Goal: Task Accomplishment & Management: Complete application form

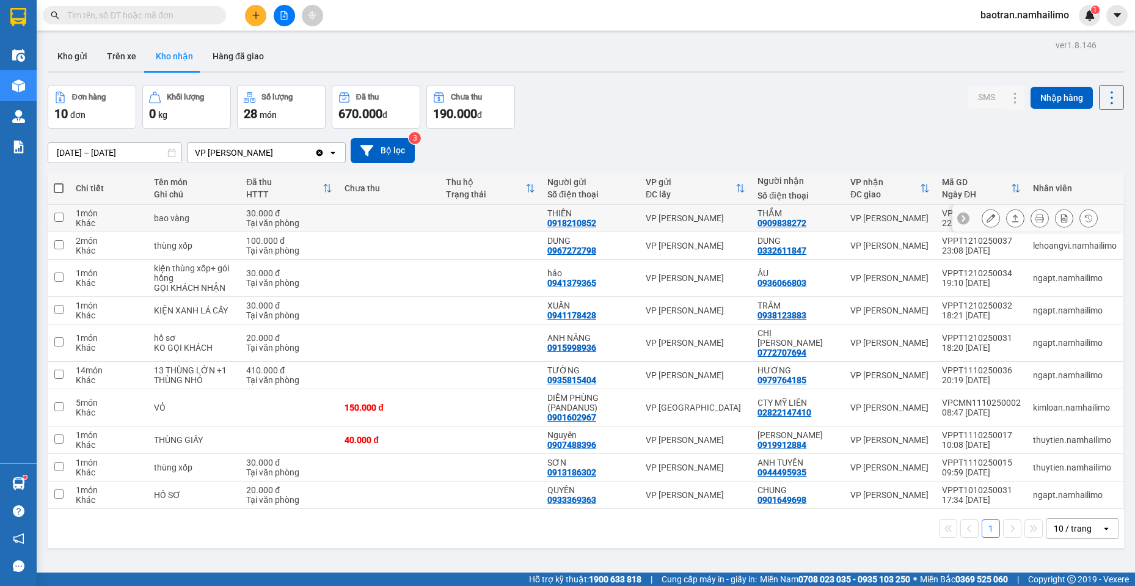
click at [987, 215] on icon at bounding box center [991, 218] width 9 height 9
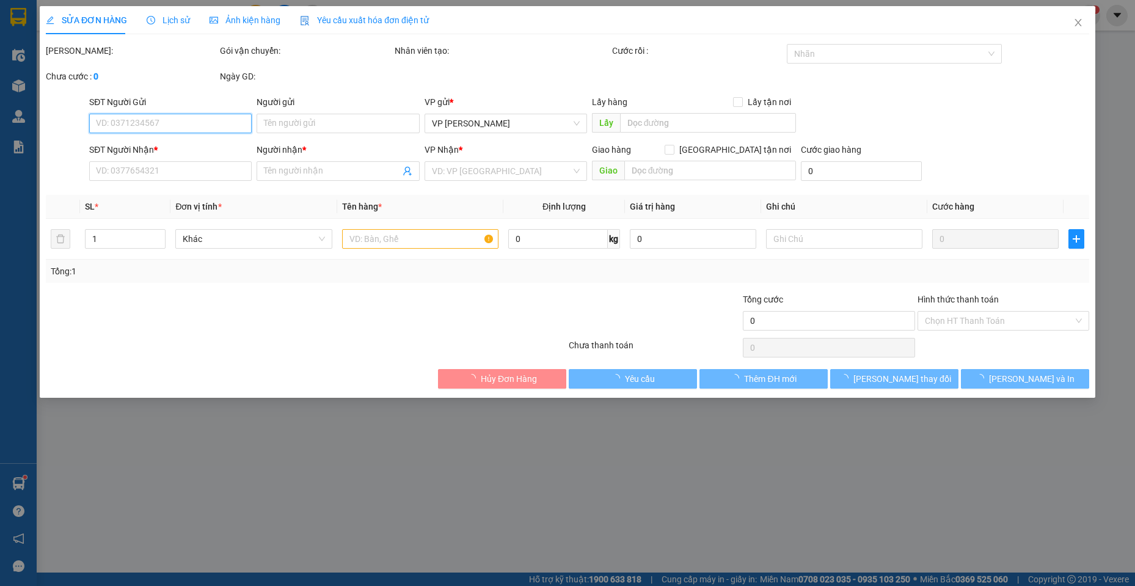
type input "0918210852"
type input "THIÊN"
type input "0909838272"
type input "THẮM"
type input "30.000"
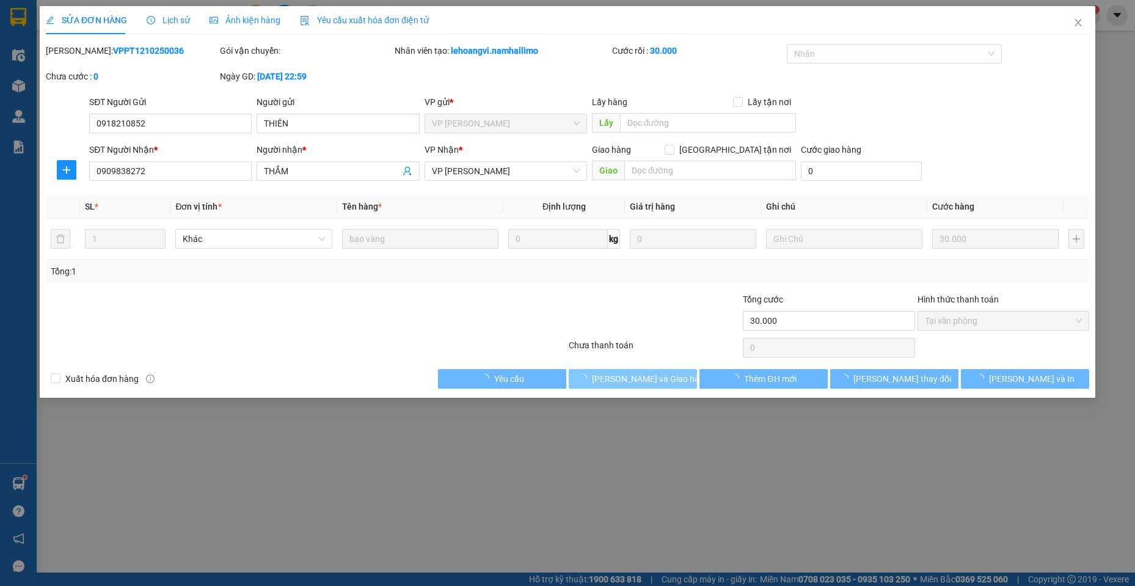
click at [676, 385] on button "[PERSON_NAME] và Giao hàng" at bounding box center [633, 379] width 128 height 20
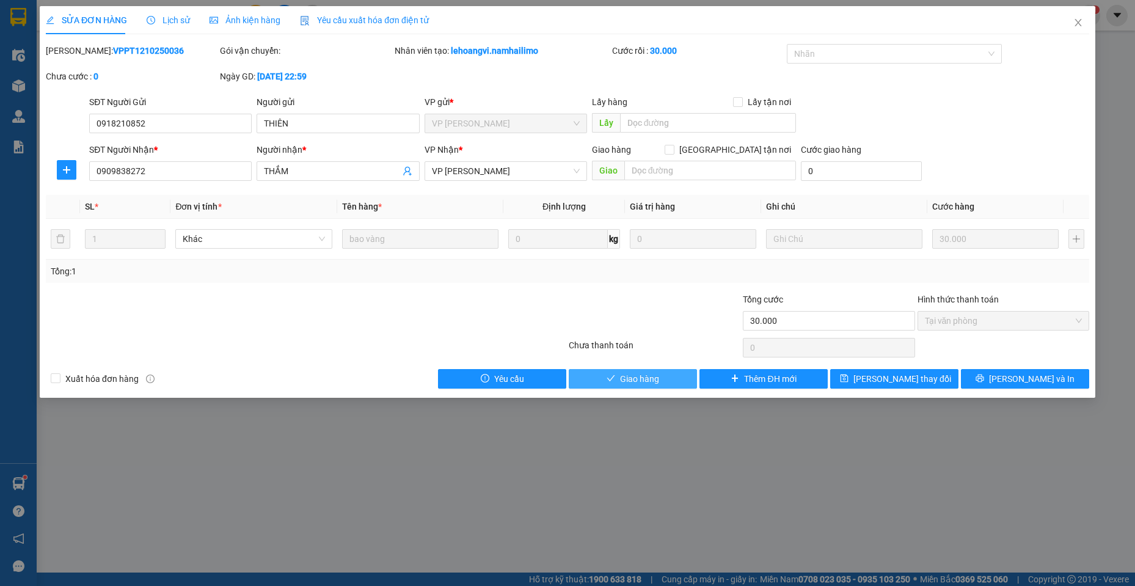
click at [640, 375] on span "Giao hàng" at bounding box center [639, 378] width 39 height 13
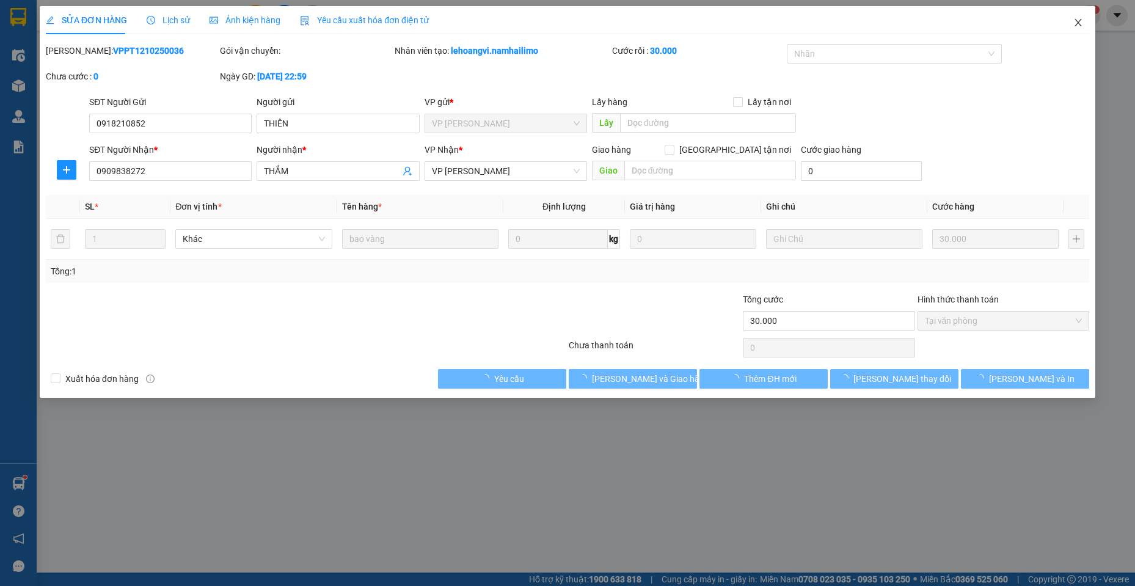
click at [1071, 21] on span "Close" at bounding box center [1079, 23] width 34 height 34
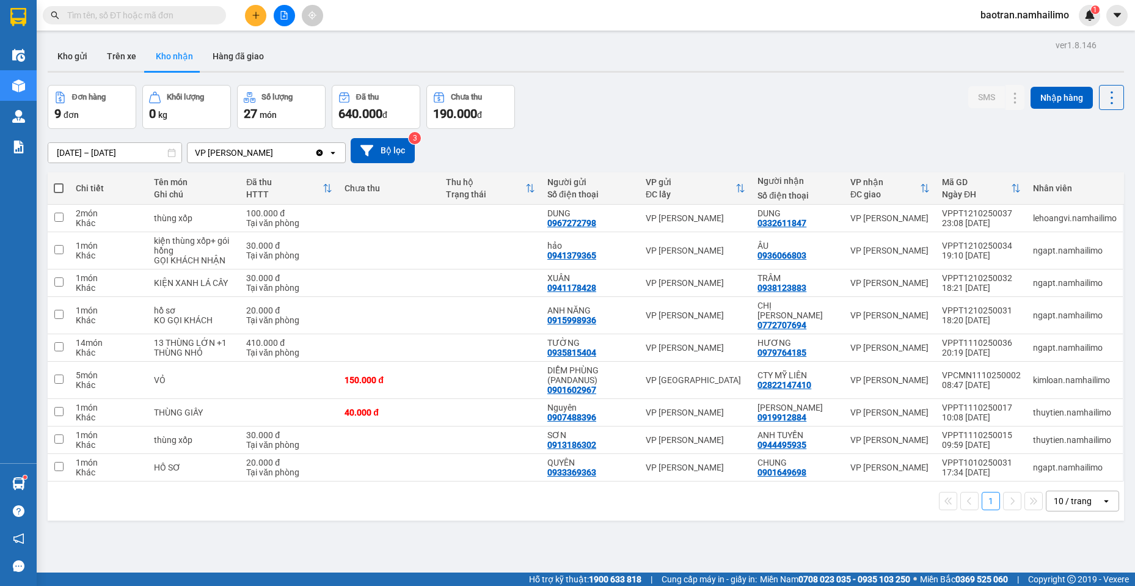
scroll to position [56, 0]
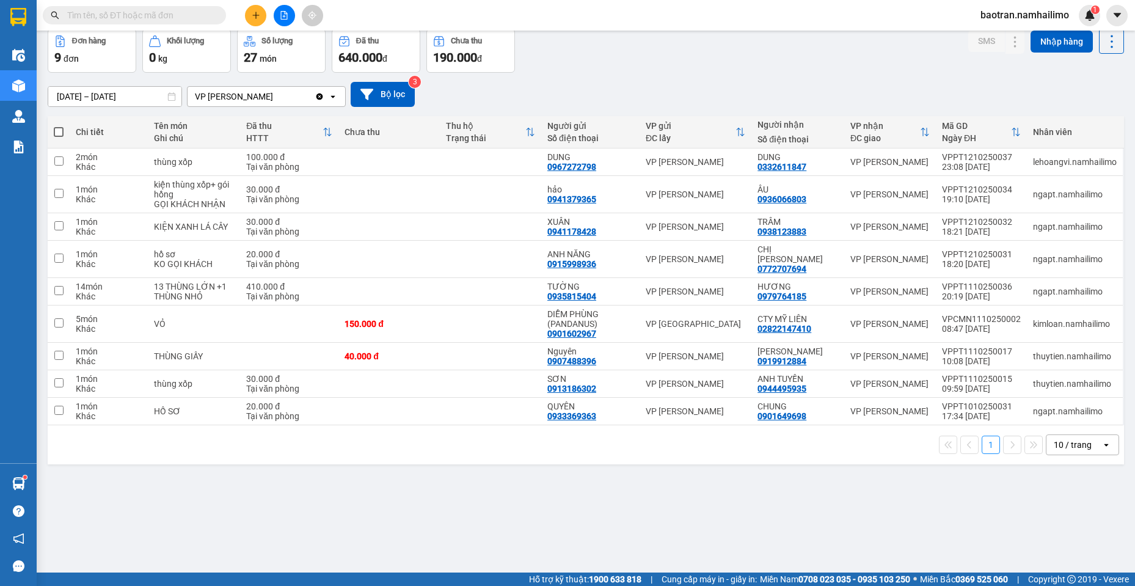
click at [282, 499] on div "ver 1.8.146 Kho gửi Trên xe Kho nhận Hàng đã giao Đơn hàng 9 đơn Khối lượng 0 k…" at bounding box center [586, 273] width 1087 height 586
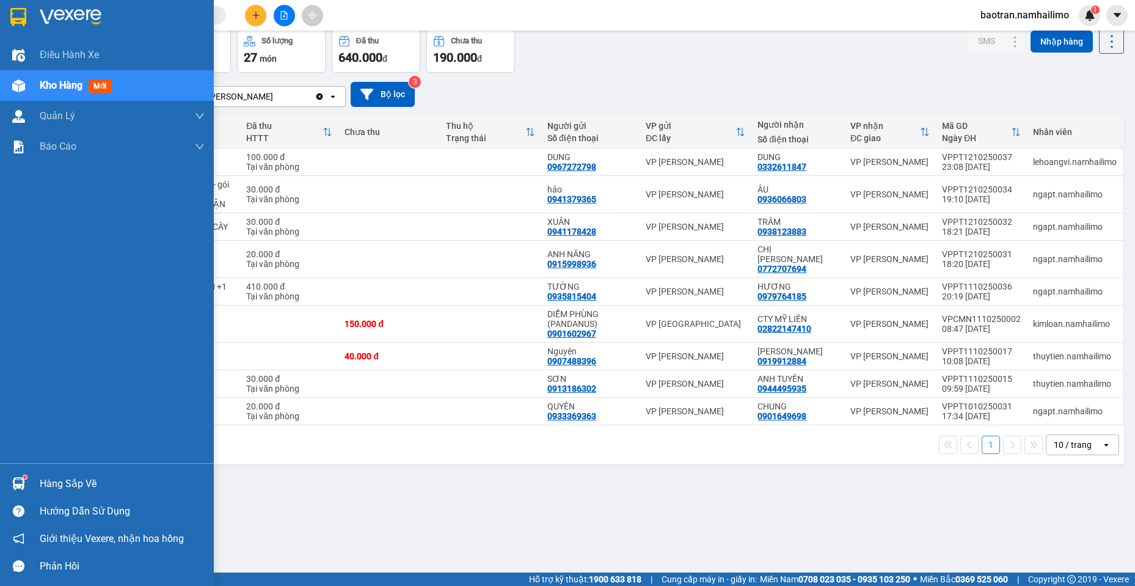
click at [45, 483] on div "Hàng sắp về" at bounding box center [122, 484] width 165 height 18
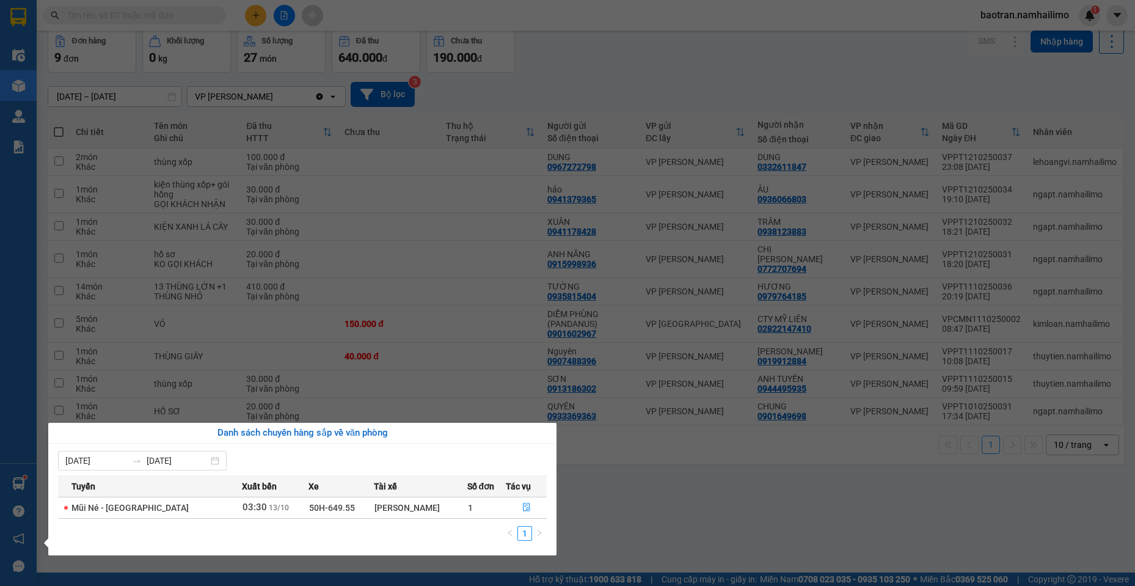
click at [525, 510] on icon "file-done" at bounding box center [527, 507] width 9 height 9
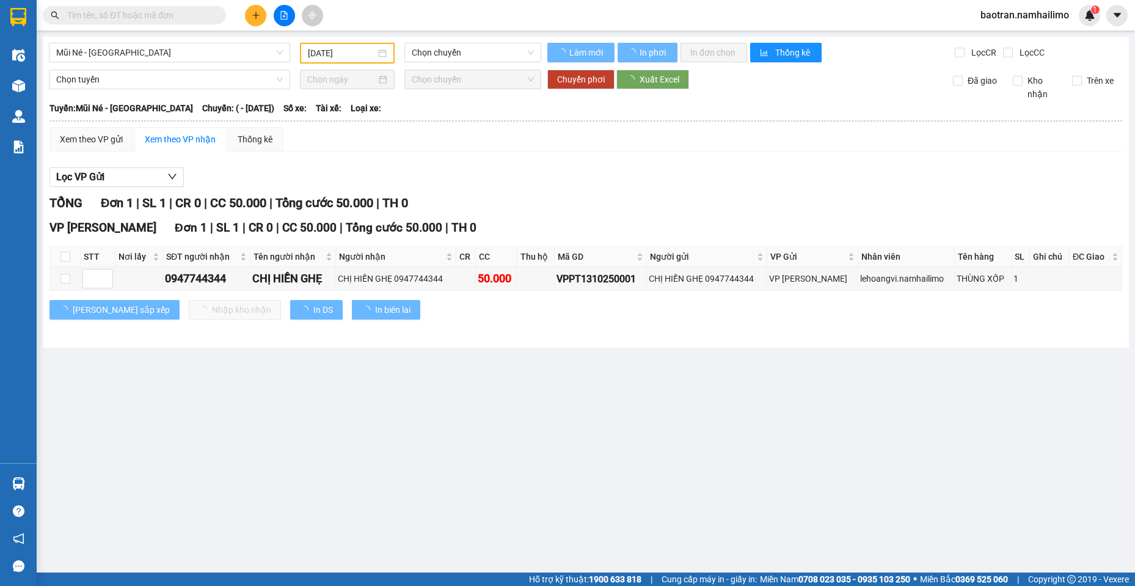
type input "[DATE]"
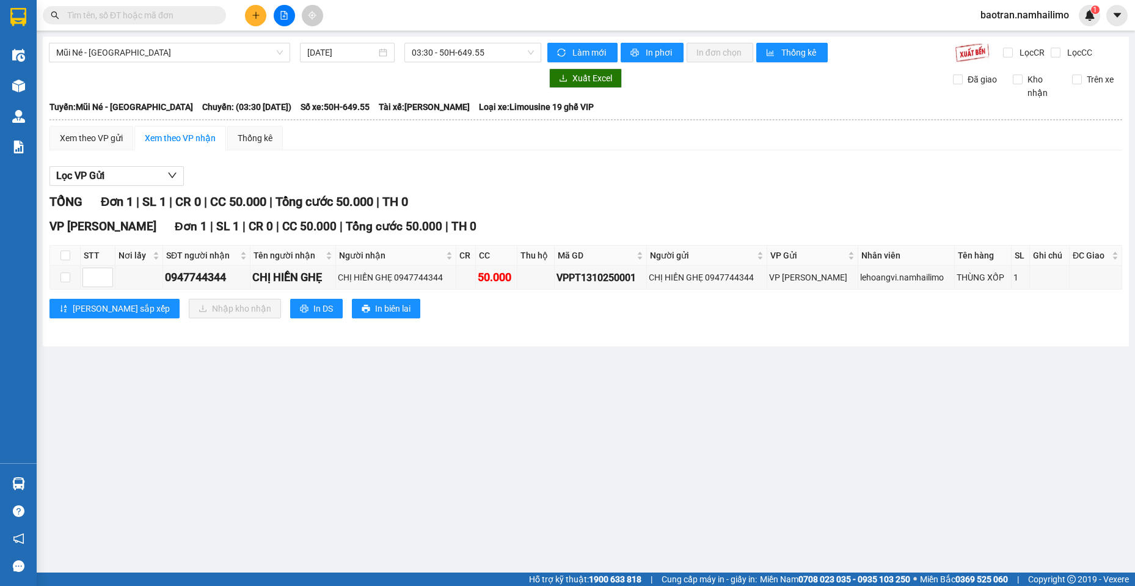
click at [71, 258] on th at bounding box center [65, 256] width 31 height 20
click at [67, 258] on th at bounding box center [65, 256] width 31 height 20
click at [67, 258] on input "checkbox" at bounding box center [66, 256] width 10 height 10
checkbox input "true"
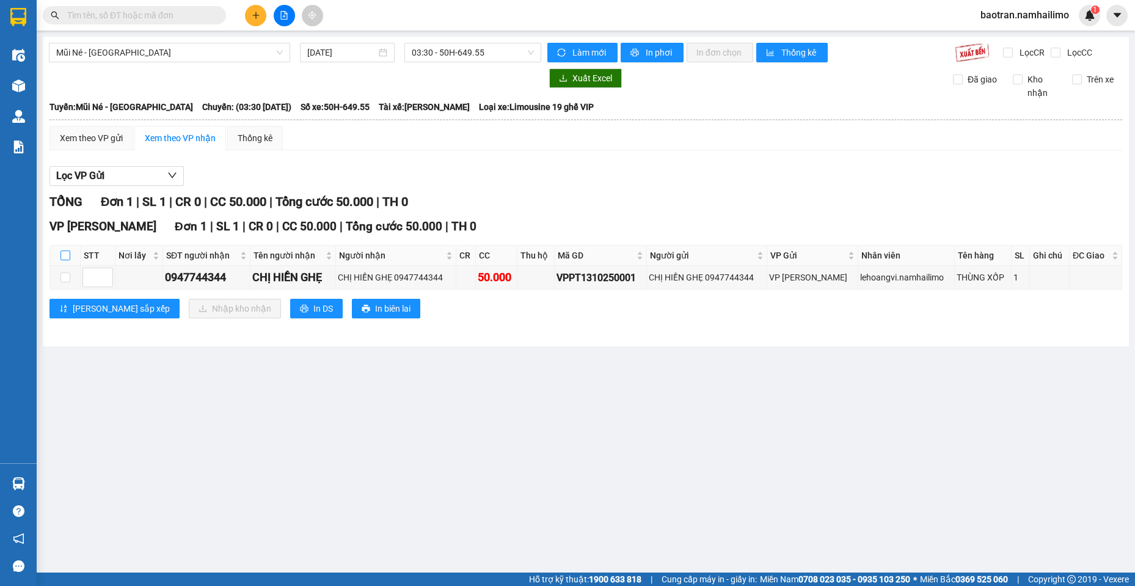
checkbox input "true"
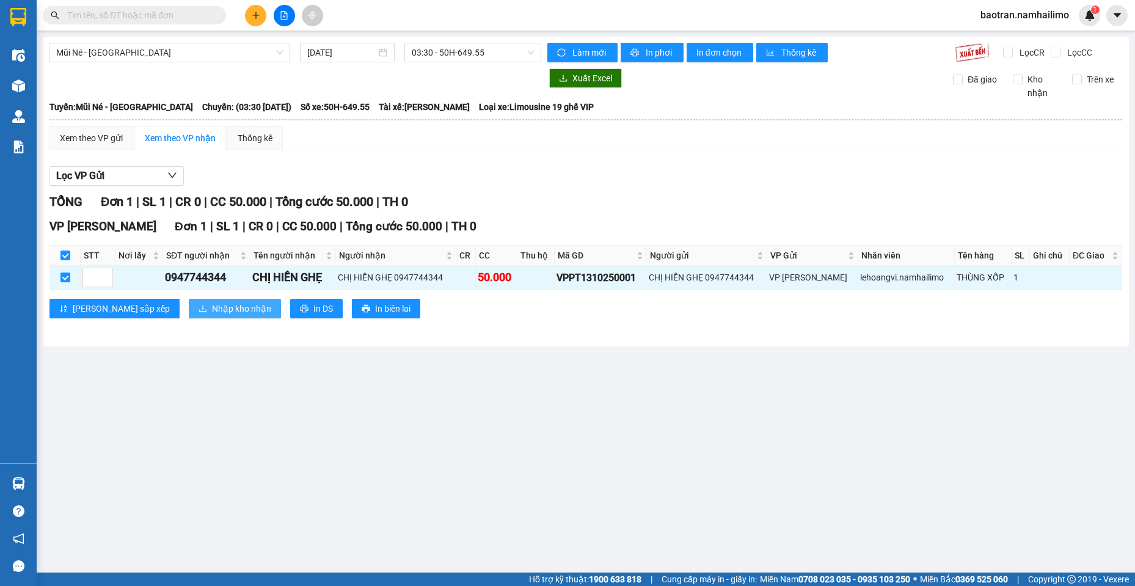
click at [212, 313] on span "Nhập kho nhận" at bounding box center [241, 308] width 59 height 13
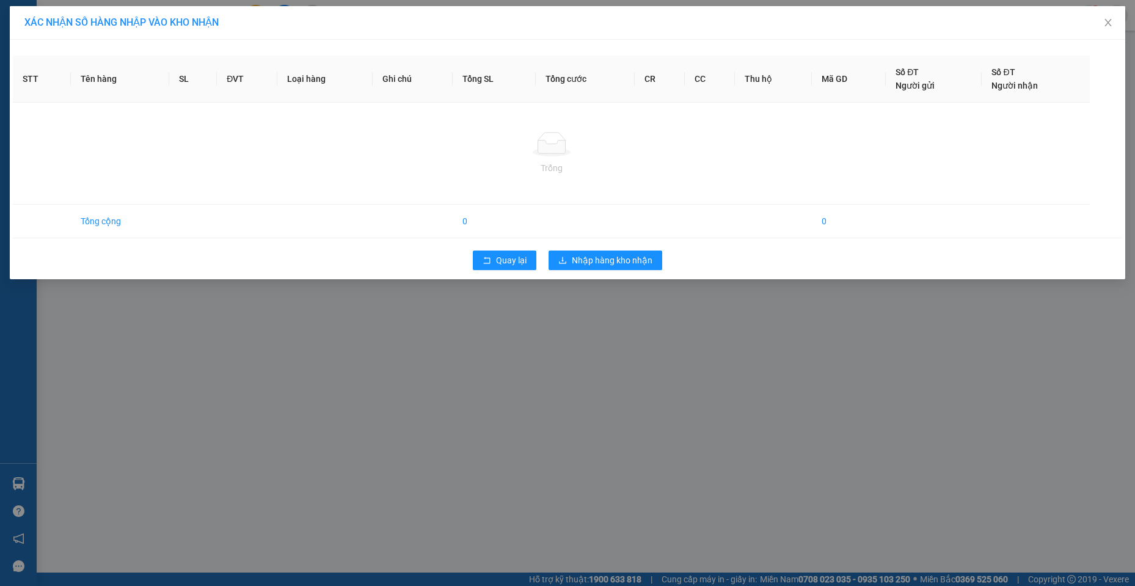
click at [611, 274] on div "Quay lại Nhập hàng kho nhận" at bounding box center [568, 260] width 1110 height 32
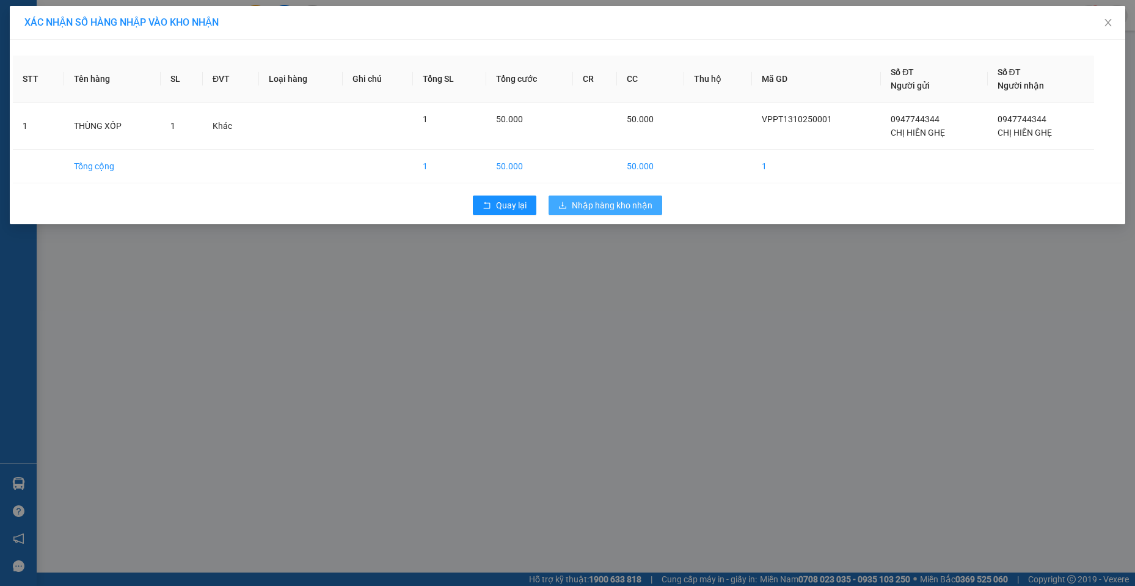
click at [601, 255] on div "XÁC NHẬN SỐ HÀNG NHẬP VÀO KHO NHẬN STT Tên hàng SL ĐVT Loại hàng Ghi chú Tổng S…" at bounding box center [567, 293] width 1135 height 586
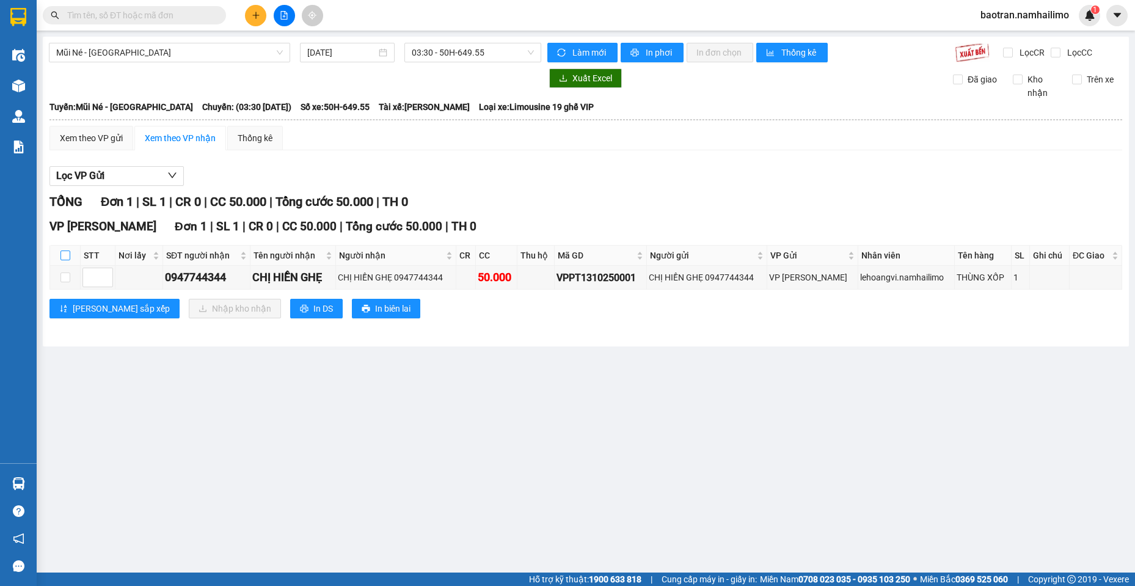
click at [61, 253] on input "checkbox" at bounding box center [66, 256] width 10 height 10
checkbox input "true"
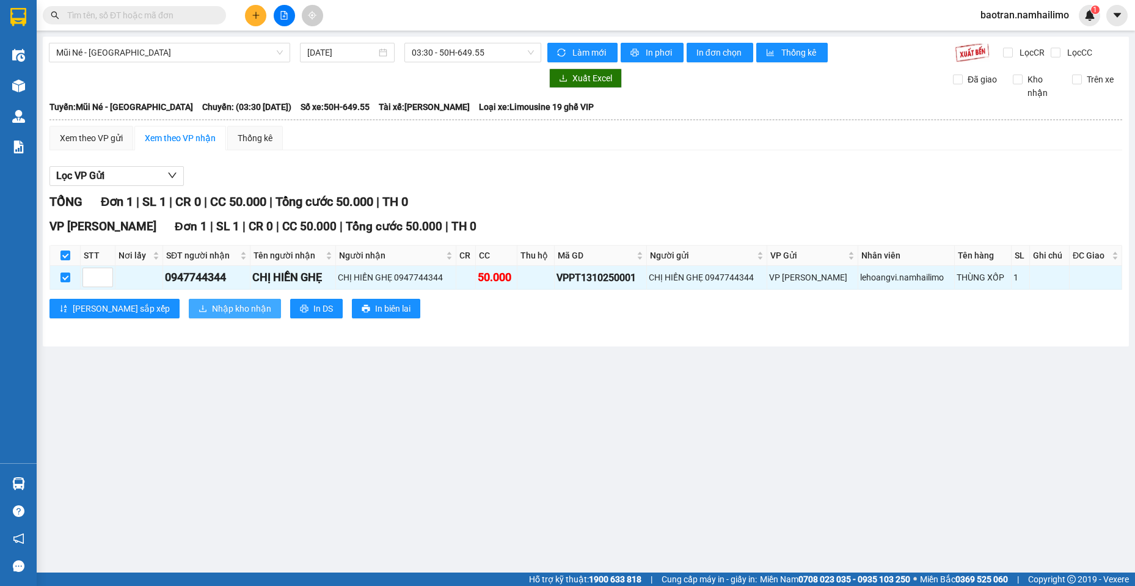
click at [212, 309] on span "Nhập kho nhận" at bounding box center [241, 308] width 59 height 13
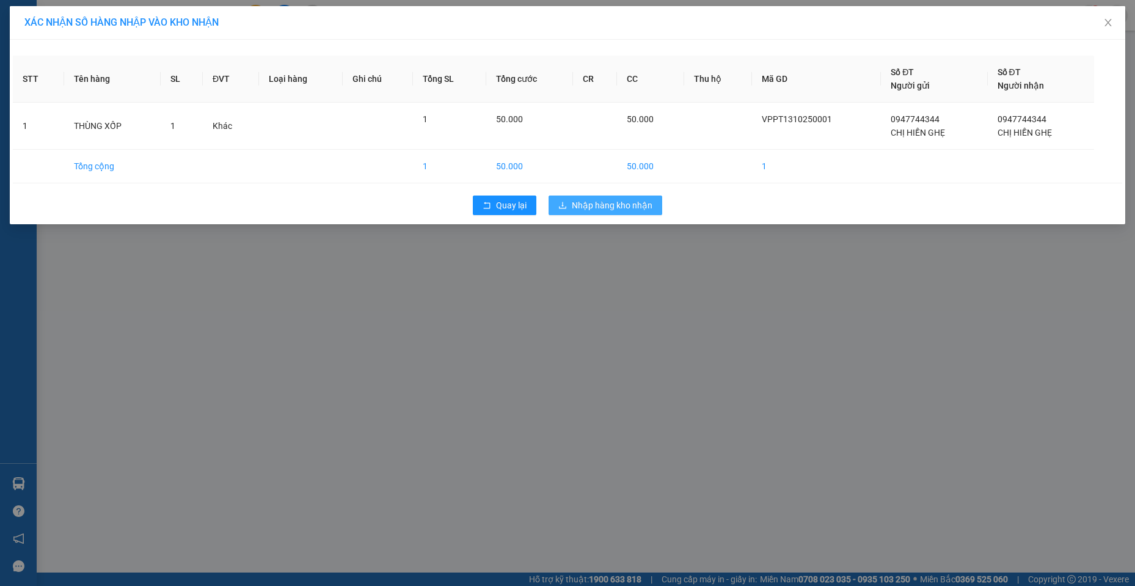
click at [618, 203] on span "Nhập hàng kho nhận" at bounding box center [612, 205] width 81 height 13
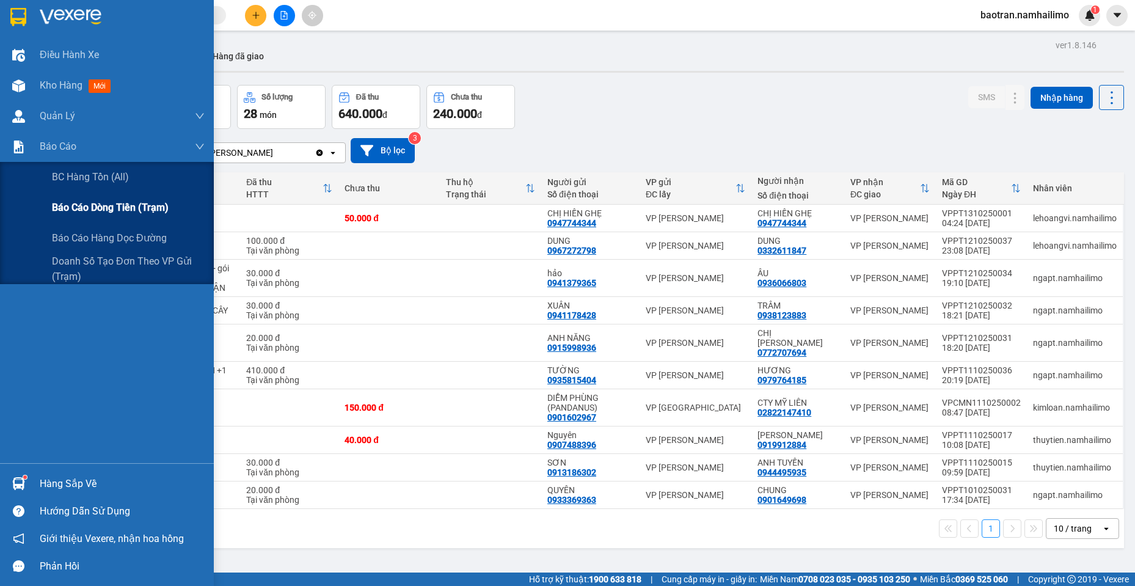
click at [146, 211] on span "Báo cáo dòng tiền (trạm)" at bounding box center [110, 207] width 117 height 15
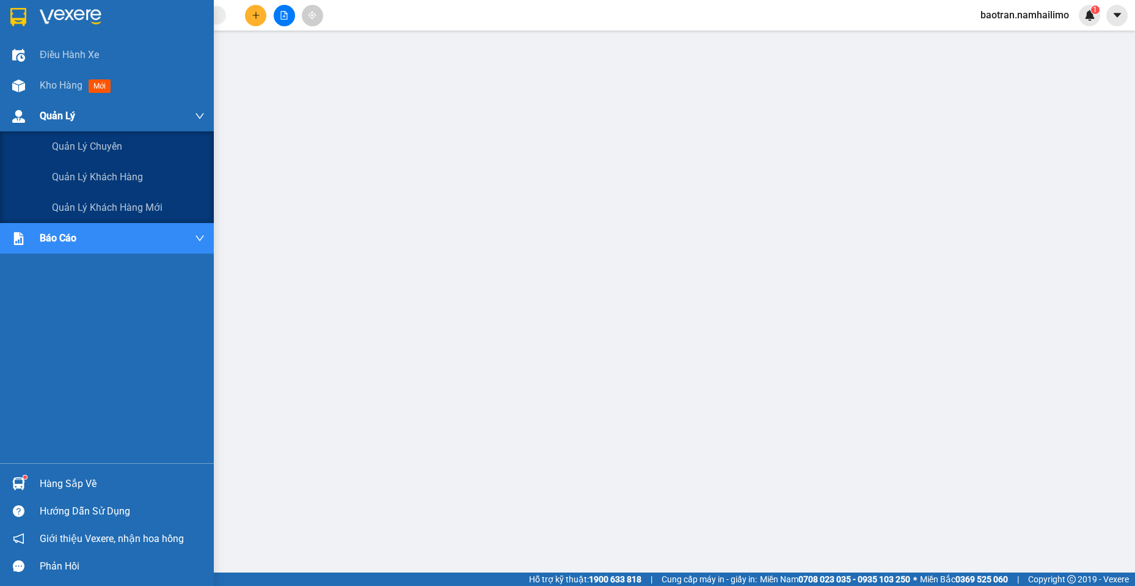
click at [31, 101] on div "Quản Lý" at bounding box center [107, 116] width 214 height 31
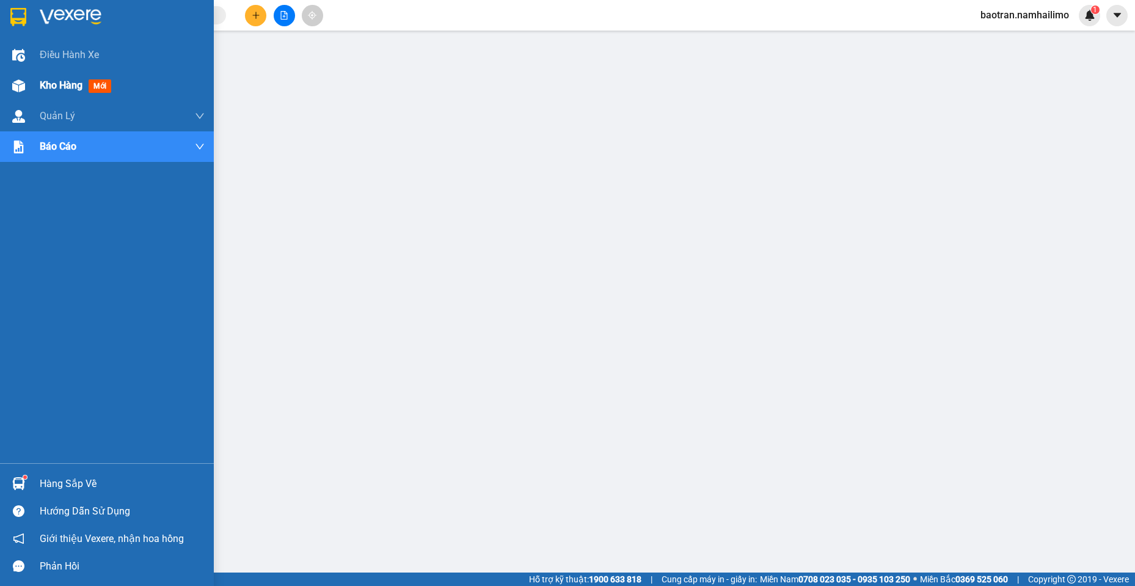
click at [39, 99] on div "Kho hàng mới" at bounding box center [107, 85] width 214 height 31
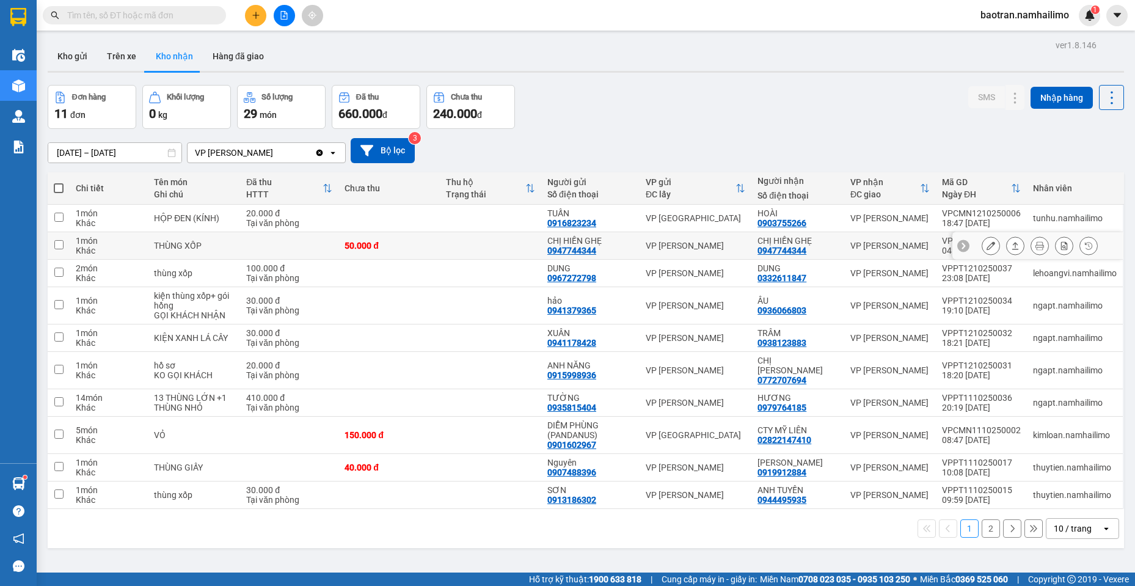
click at [987, 248] on icon at bounding box center [991, 245] width 9 height 9
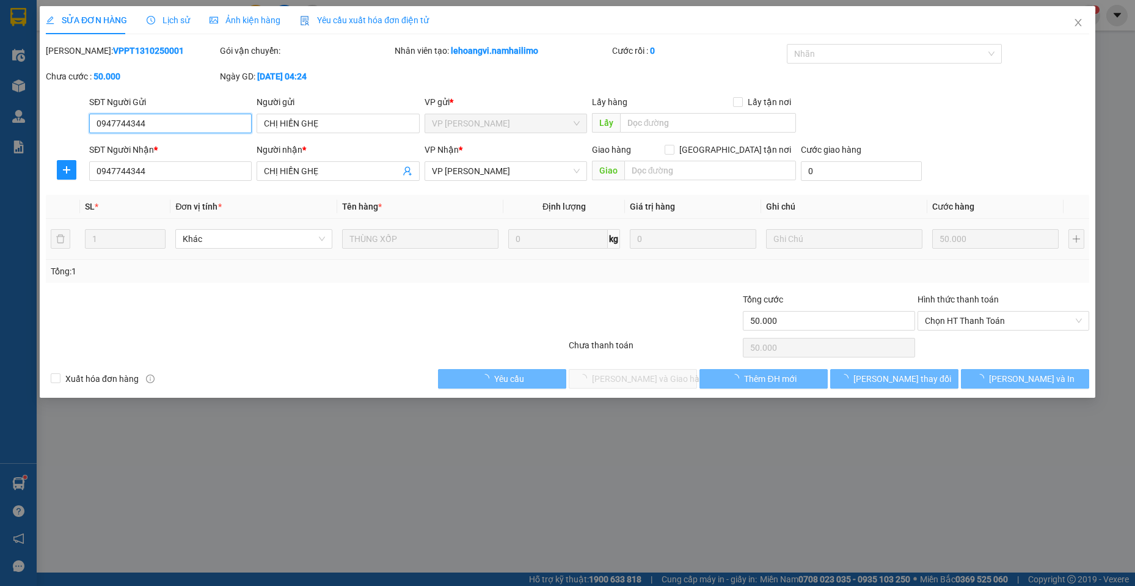
type input "0947744344"
type input "CHỊ HIỀN GHẸ"
type input "0947744344"
type input "CHỊ HIỀN GHẸ"
type input "50.000"
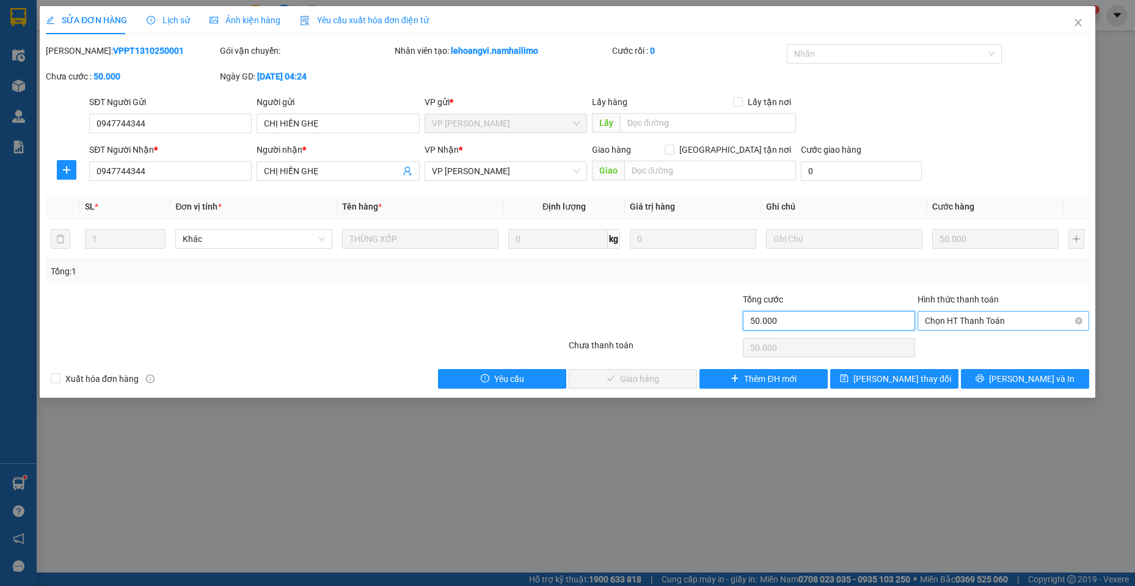
drag, startPoint x: 897, startPoint y: 326, endPoint x: 972, endPoint y: 325, distance: 74.6
click at [945, 329] on div "Tổng cước 50.000 Hình thức thanh toán Chọn HT Thanh Toán" at bounding box center [568, 314] width 1046 height 43
click at [972, 325] on span "Chọn HT Thanh Toán" at bounding box center [1003, 321] width 157 height 18
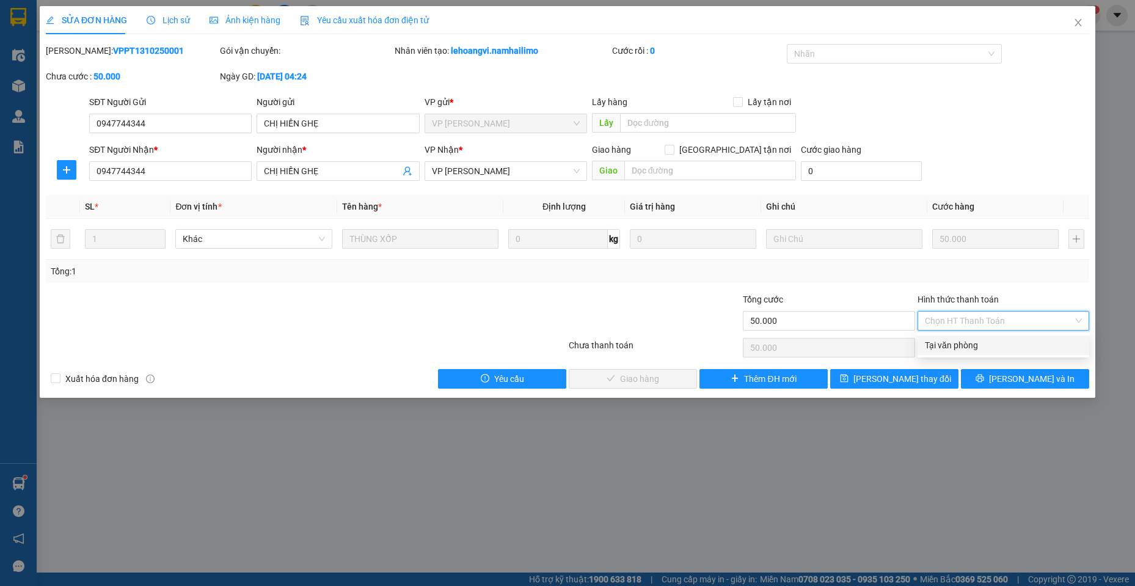
drag, startPoint x: 961, startPoint y: 350, endPoint x: 932, endPoint y: 355, distance: 29.2
click at [960, 350] on div "Tại văn phòng" at bounding box center [1003, 345] width 157 height 13
type input "0"
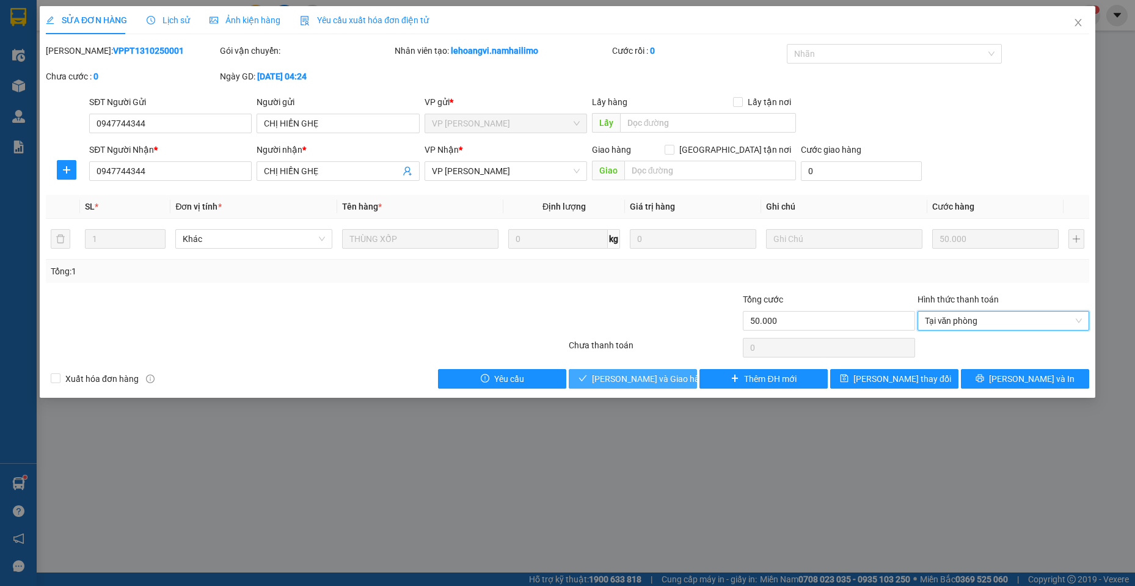
click at [637, 378] on span "[PERSON_NAME] và Giao hàng" at bounding box center [650, 378] width 117 height 13
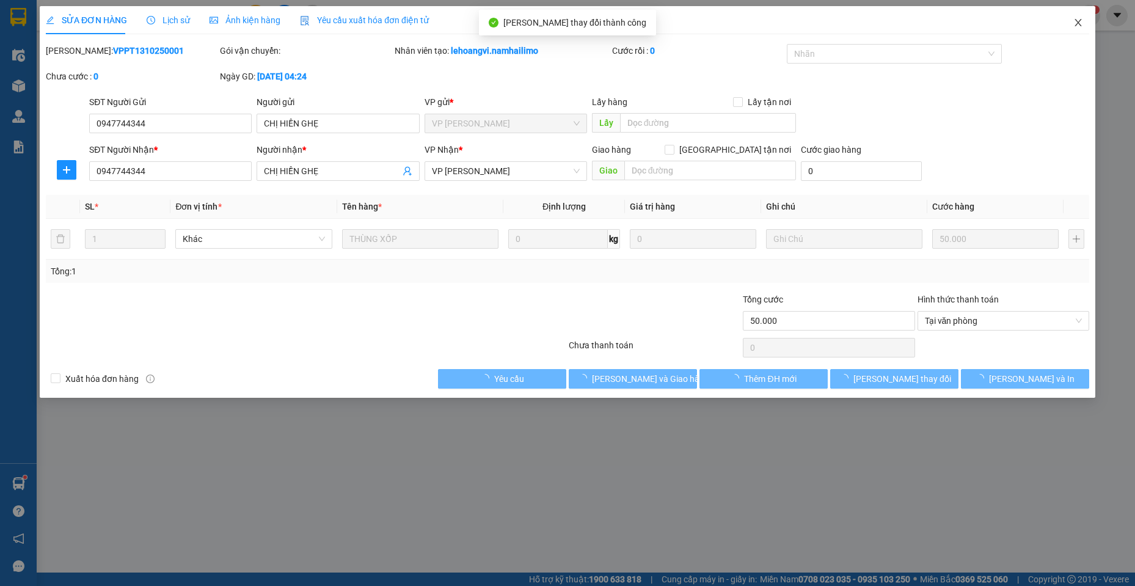
click at [1083, 23] on icon "close" at bounding box center [1079, 23] width 10 height 10
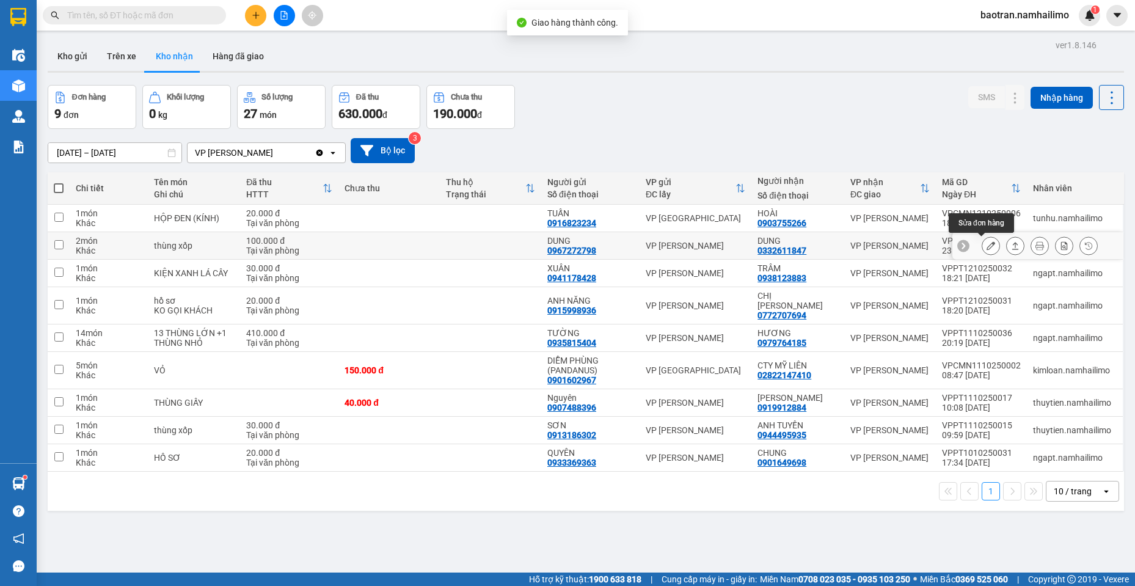
click at [983, 244] on button at bounding box center [991, 245] width 17 height 21
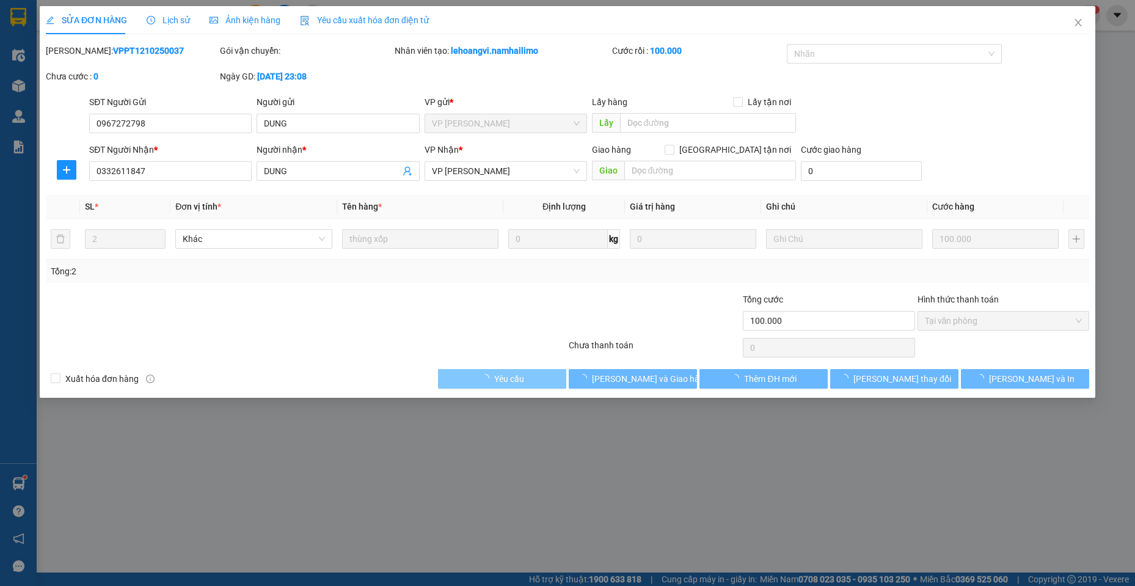
type input "0967272798"
type input "DUNG"
type input "0332611847"
type input "DUNG"
type input "100.000"
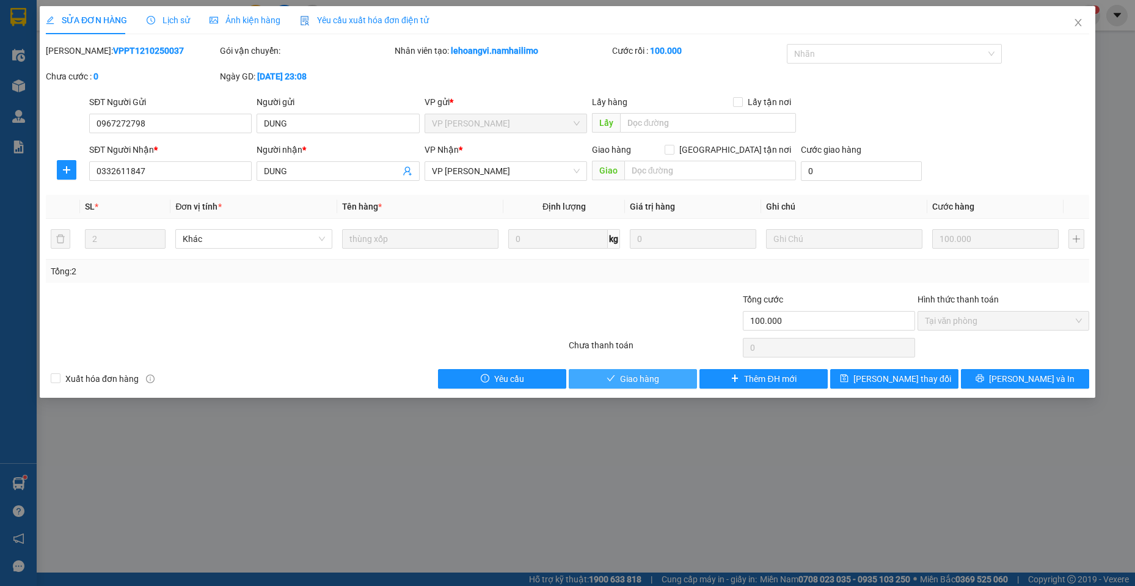
click at [639, 370] on button "Giao hàng" at bounding box center [633, 379] width 128 height 20
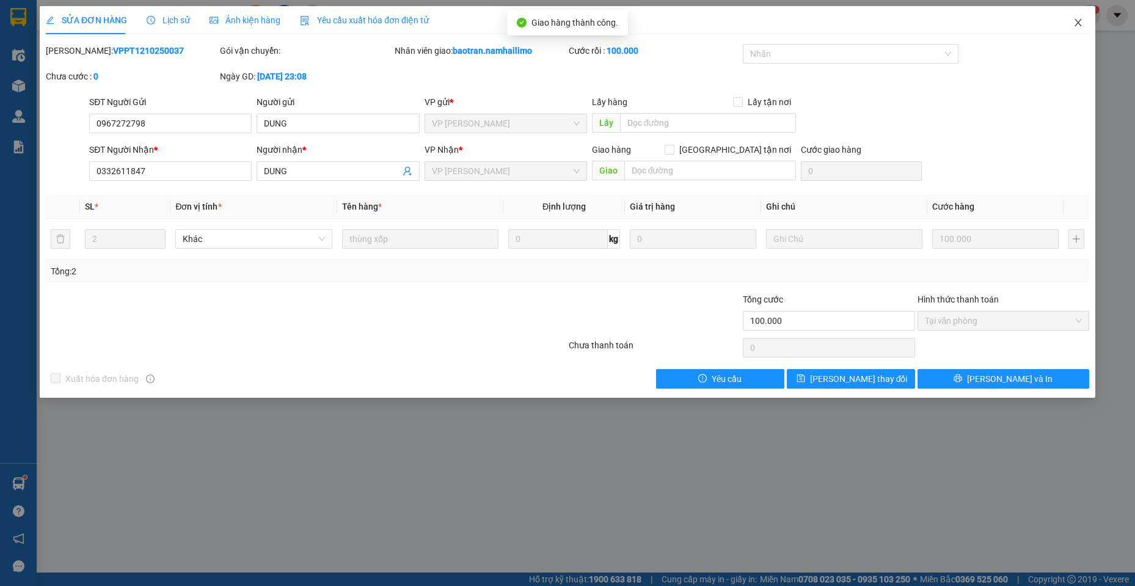
click at [1077, 25] on icon "close" at bounding box center [1079, 23] width 10 height 10
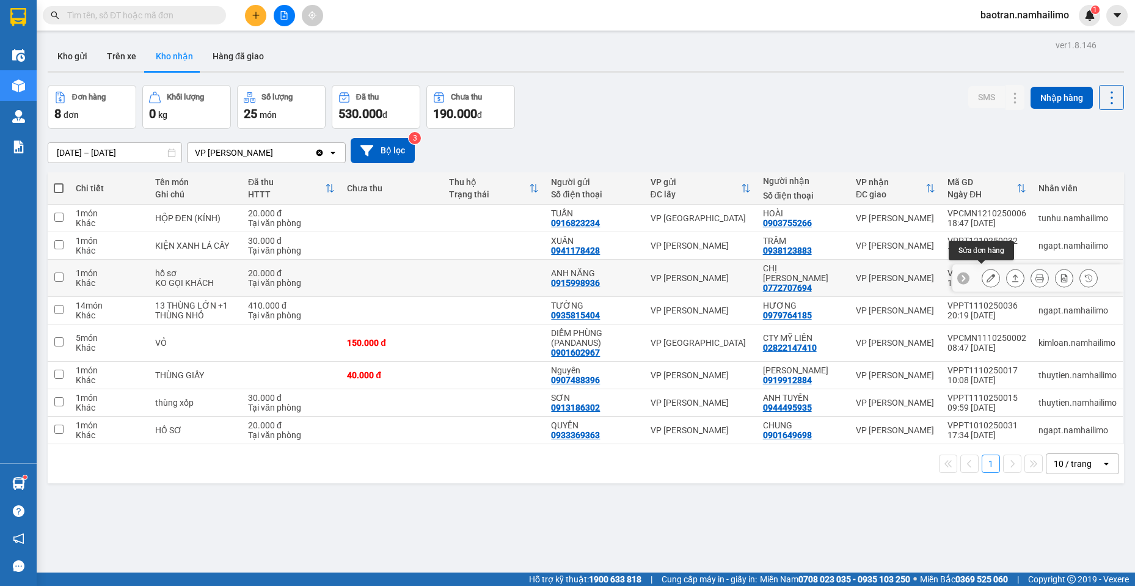
click at [983, 268] on button at bounding box center [991, 278] width 17 height 21
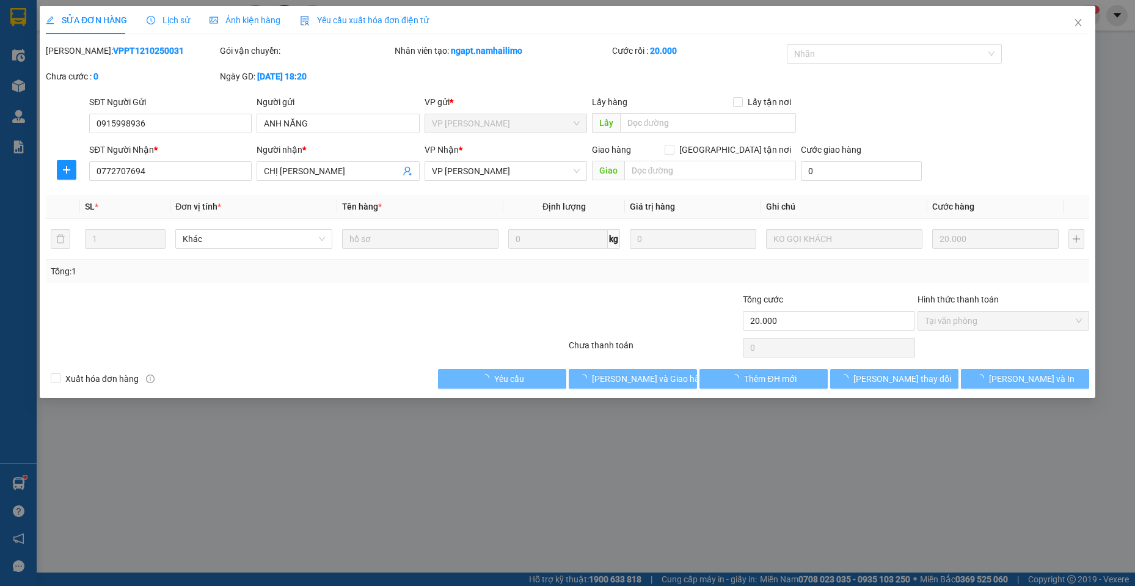
type input "0915998936"
type input "ANH NĂNG"
type input "0772707694"
type input "CHỊ [PERSON_NAME]"
type input "20.000"
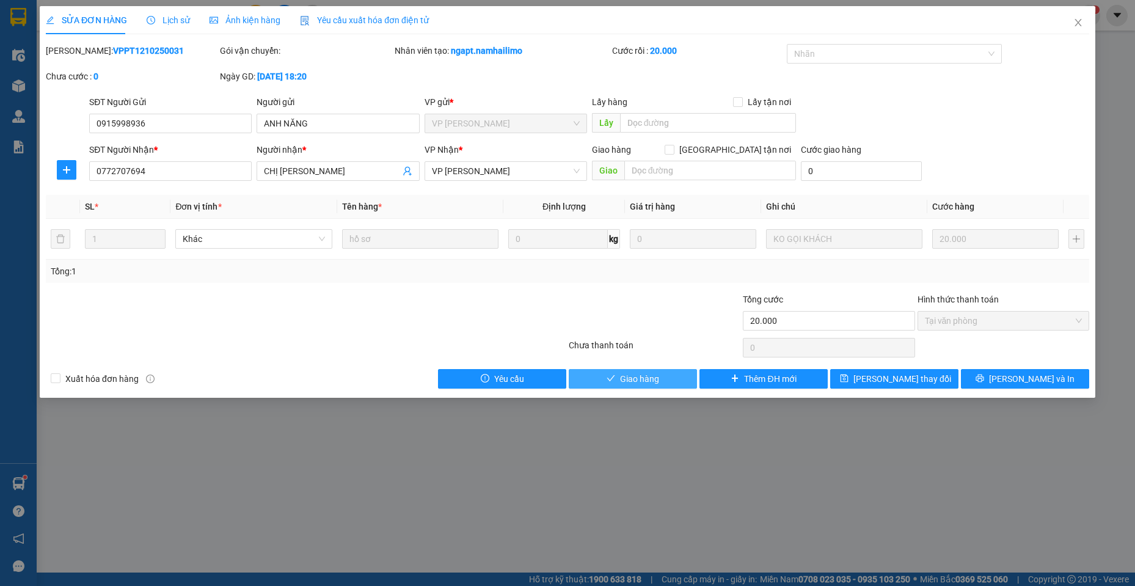
click at [645, 385] on span "Giao hàng" at bounding box center [639, 378] width 39 height 13
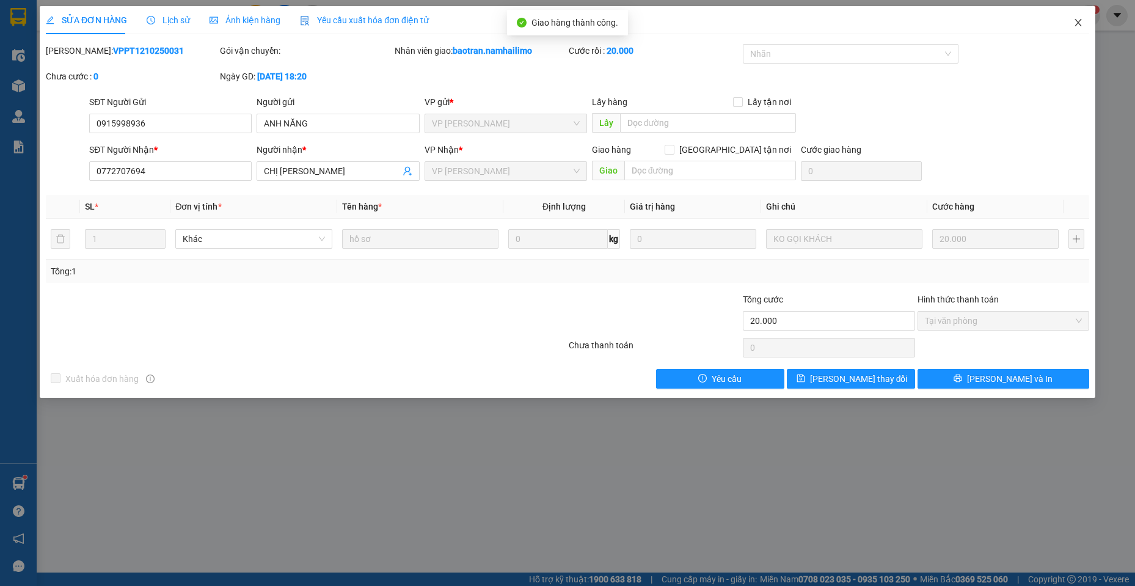
click at [1083, 21] on icon "close" at bounding box center [1079, 23] width 10 height 10
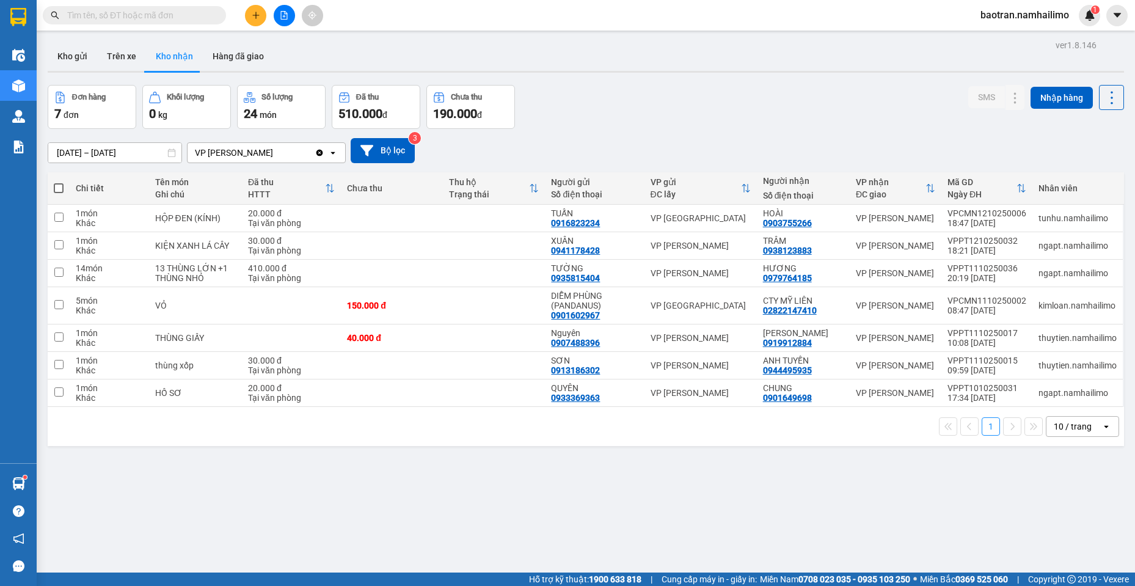
click at [68, 23] on span at bounding box center [134, 15] width 183 height 18
click at [76, 11] on input "text" at bounding box center [139, 15] width 144 height 13
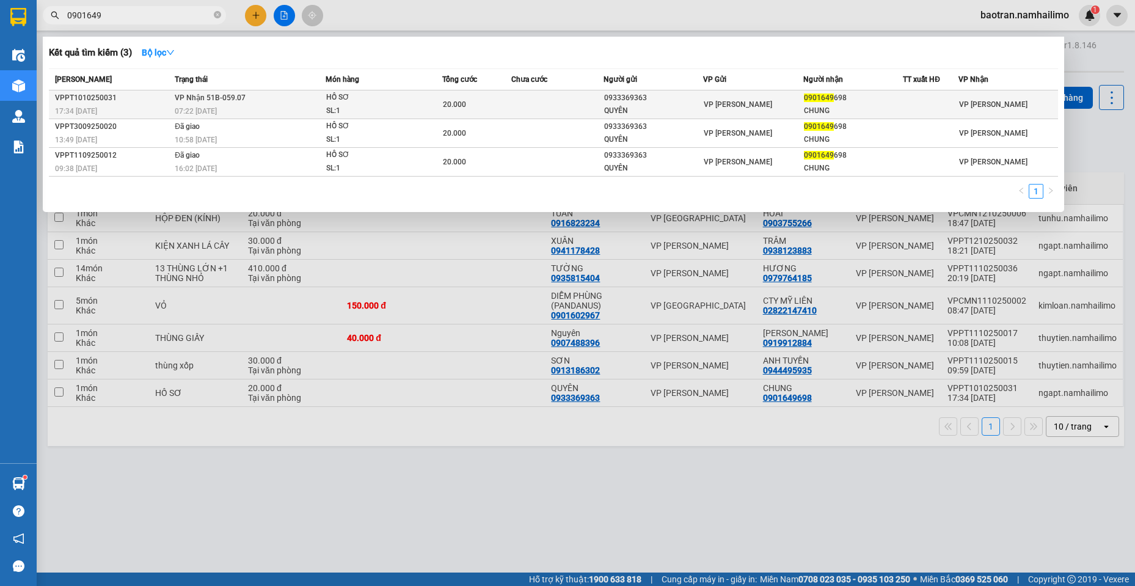
type input "0901649"
click at [805, 97] on span "0901649" at bounding box center [819, 98] width 30 height 9
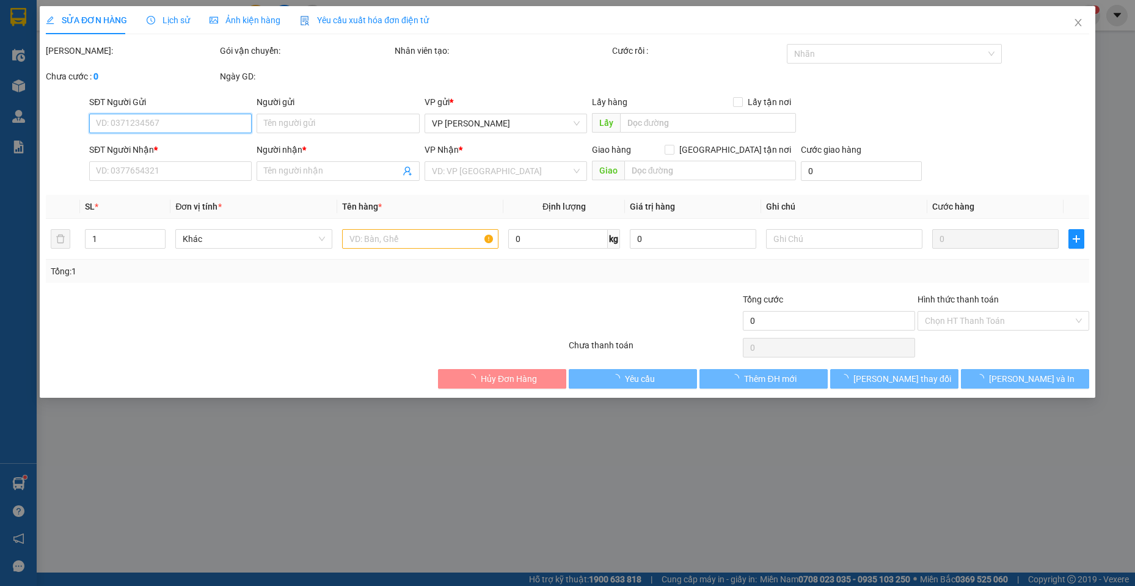
type input "0933369363"
type input "QUYÊN"
type input "0901649698"
type input "CHUNG"
type input "20.000"
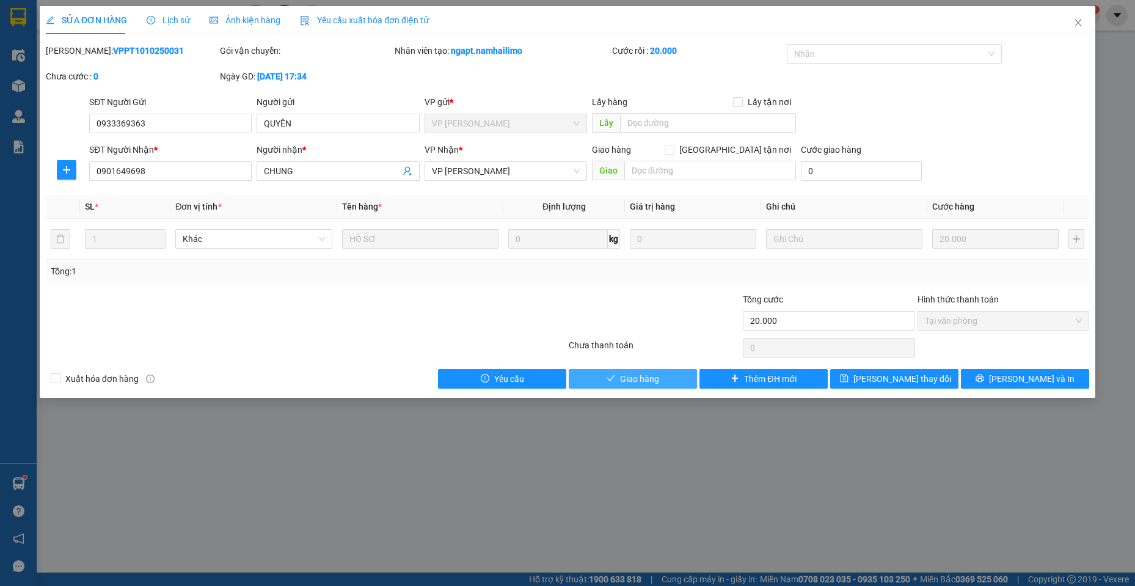
click at [652, 374] on span "Giao hàng" at bounding box center [639, 378] width 39 height 13
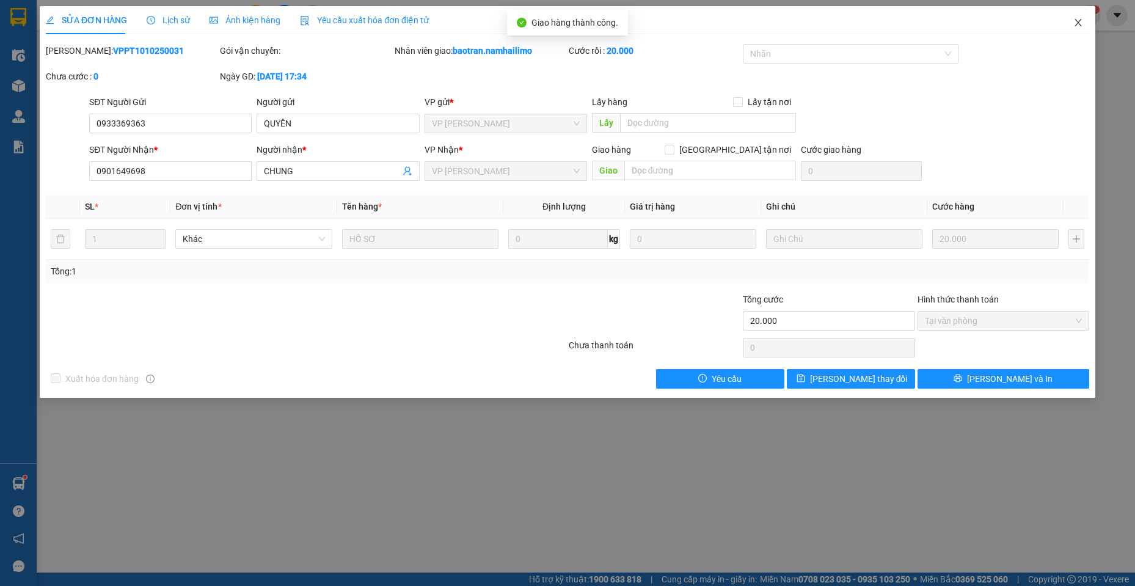
click at [1076, 23] on icon "close" at bounding box center [1079, 23] width 10 height 10
